Goal: Register for event/course

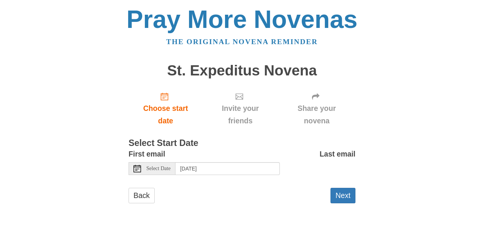
click at [159, 170] on span "Select Date" at bounding box center [158, 168] width 24 height 5
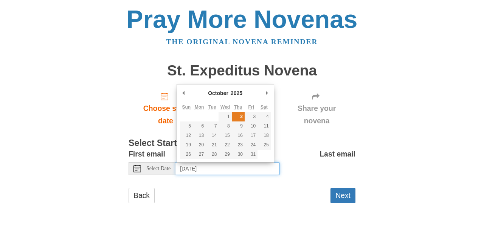
type input "Thursday, October 2nd"
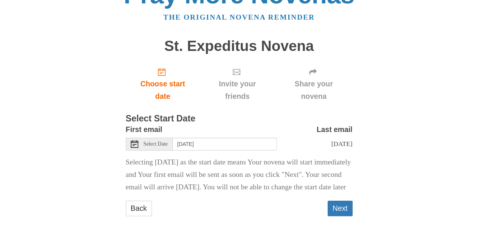
scroll to position [37, 0]
click at [334, 194] on form "First email Select Date Thursday, October 2nd Last email Saturday, October 11th…" at bounding box center [239, 174] width 227 height 100
click at [336, 205] on button "Next" at bounding box center [340, 208] width 25 height 15
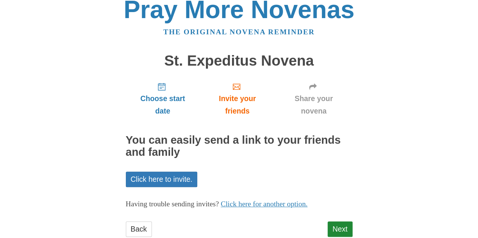
scroll to position [30, 0]
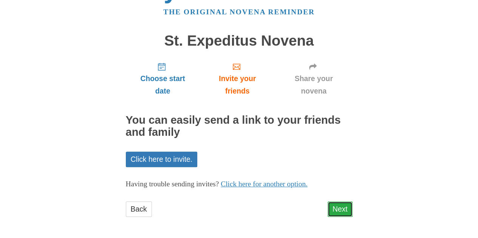
click at [335, 212] on link "Next" at bounding box center [340, 209] width 25 height 15
